Goal: Information Seeking & Learning: Learn about a topic

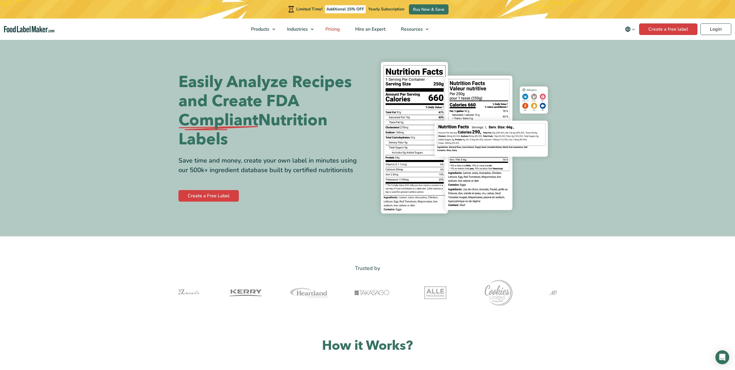
click at [336, 30] on span "Pricing" at bounding box center [332, 29] width 17 height 6
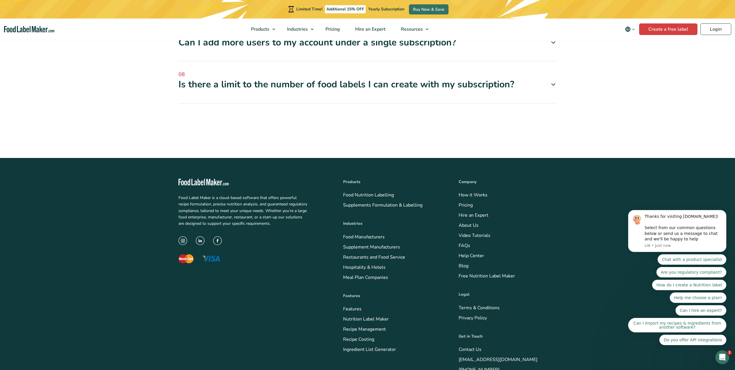
scroll to position [2082, 0]
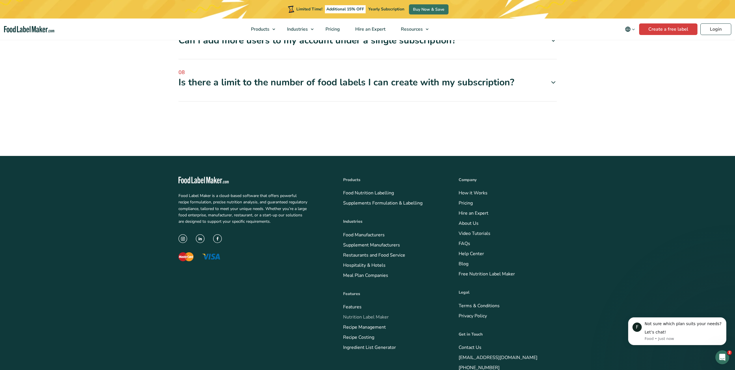
click at [381, 314] on link "Nutrition Label Maker" at bounding box center [366, 317] width 46 height 6
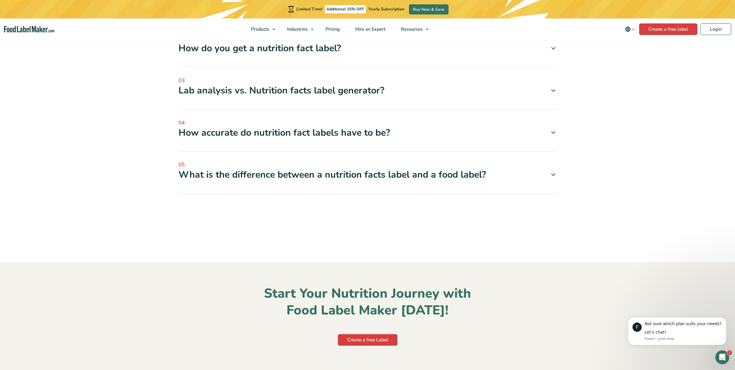
scroll to position [2312, 0]
click at [322, 127] on div "How accurate do nutrition fact labels have to be?" at bounding box center [368, 133] width 379 height 12
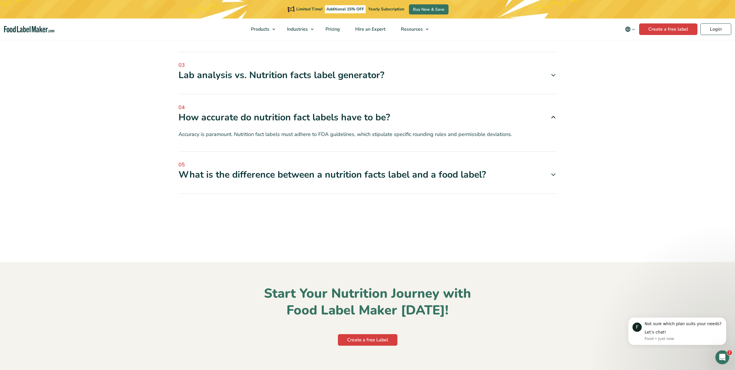
scroll to position [2582, 0]
